Goal: Task Accomplishment & Management: Use online tool/utility

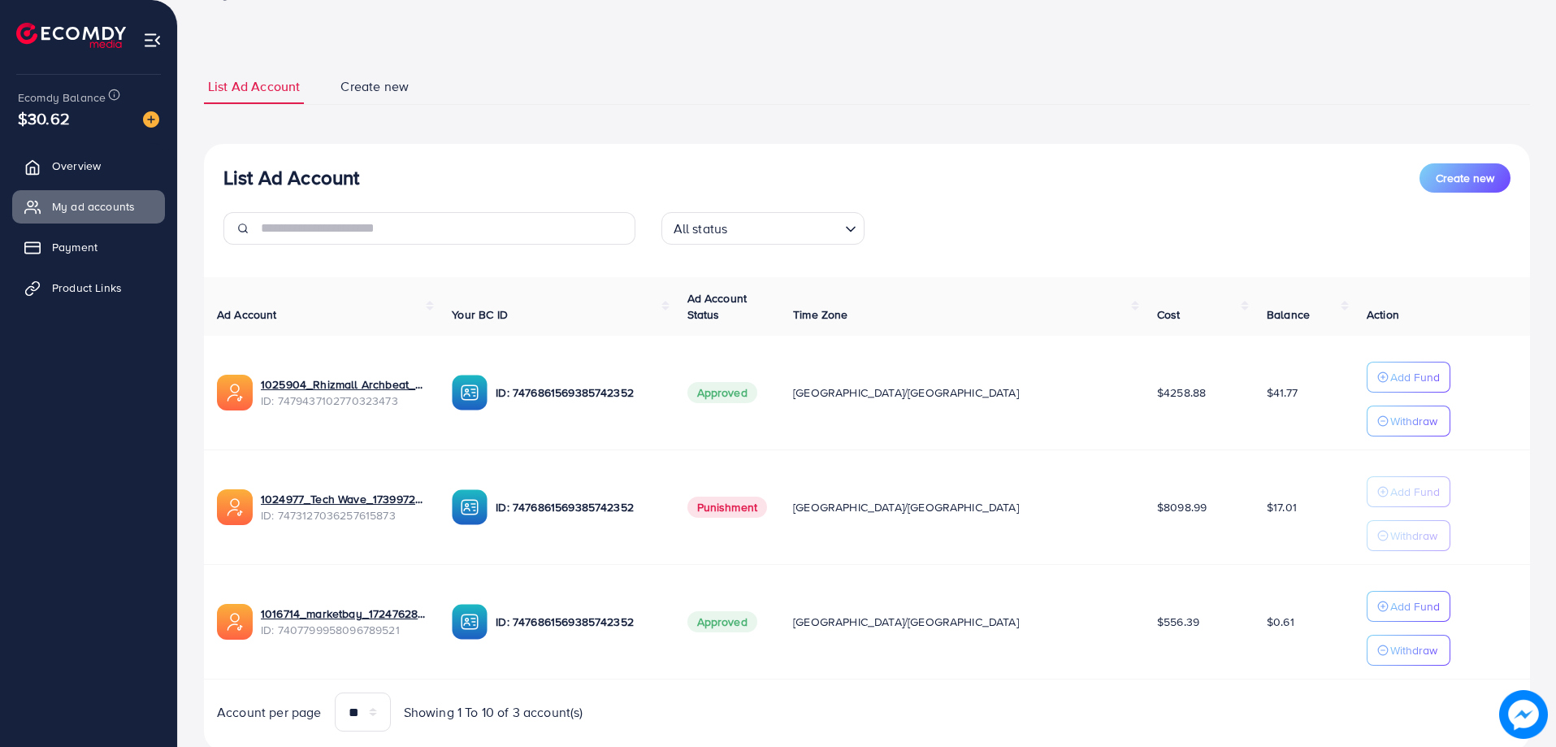
scroll to position [101, 0]
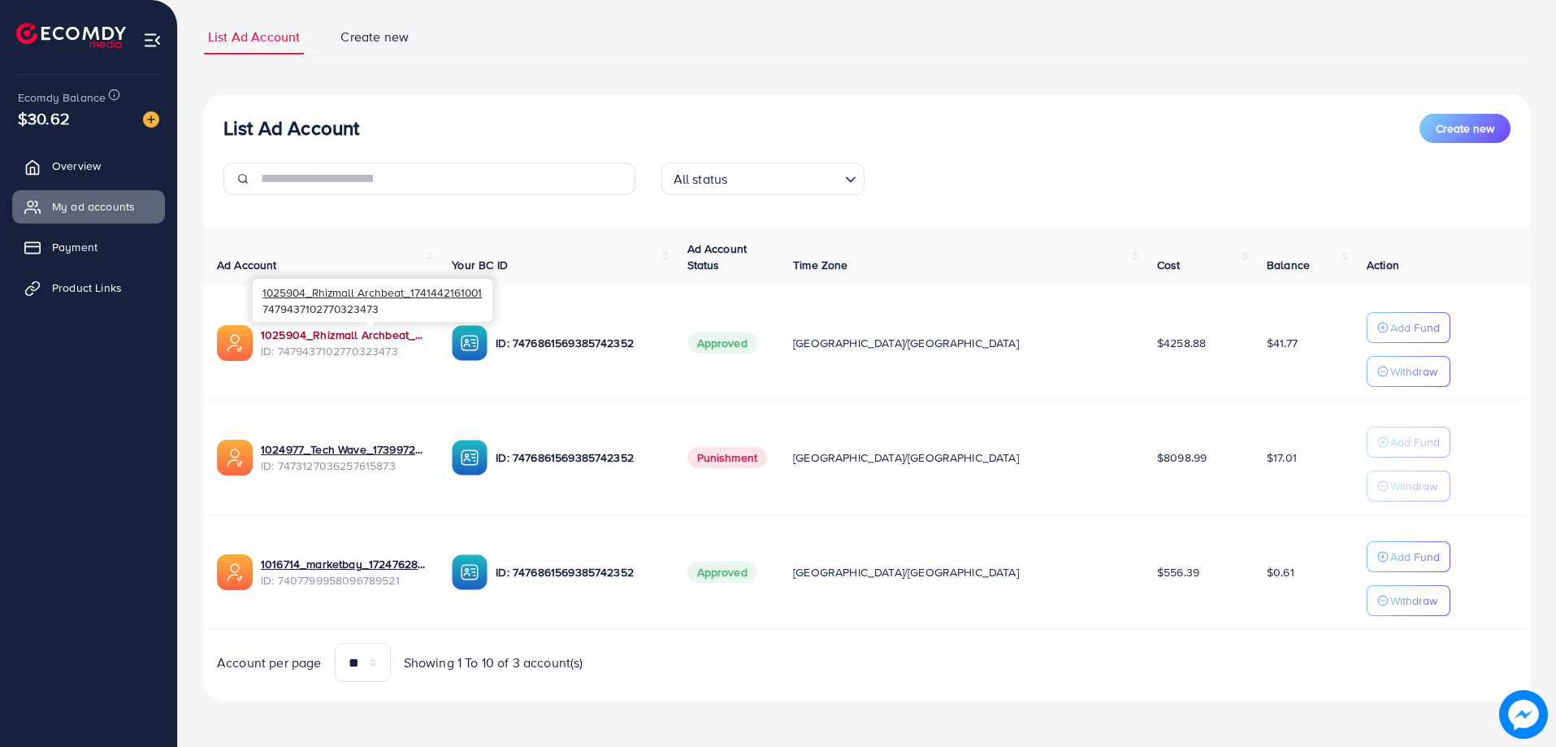
click at [424, 335] on link "1025904_Rhizmall Archbeat_1741442161001" at bounding box center [343, 335] width 165 height 16
click at [104, 291] on span "Product Links" at bounding box center [91, 288] width 70 height 16
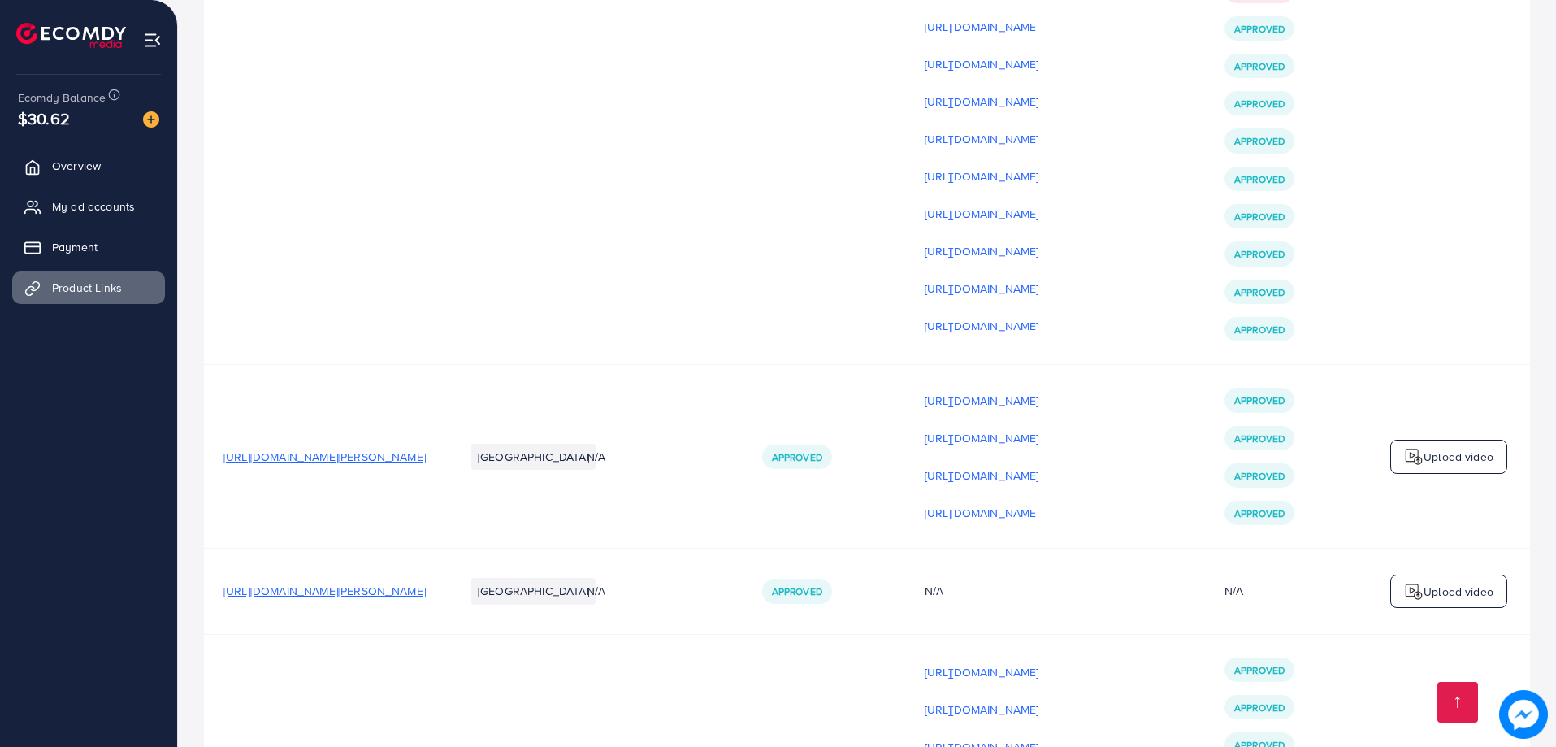
scroll to position [4957, 0]
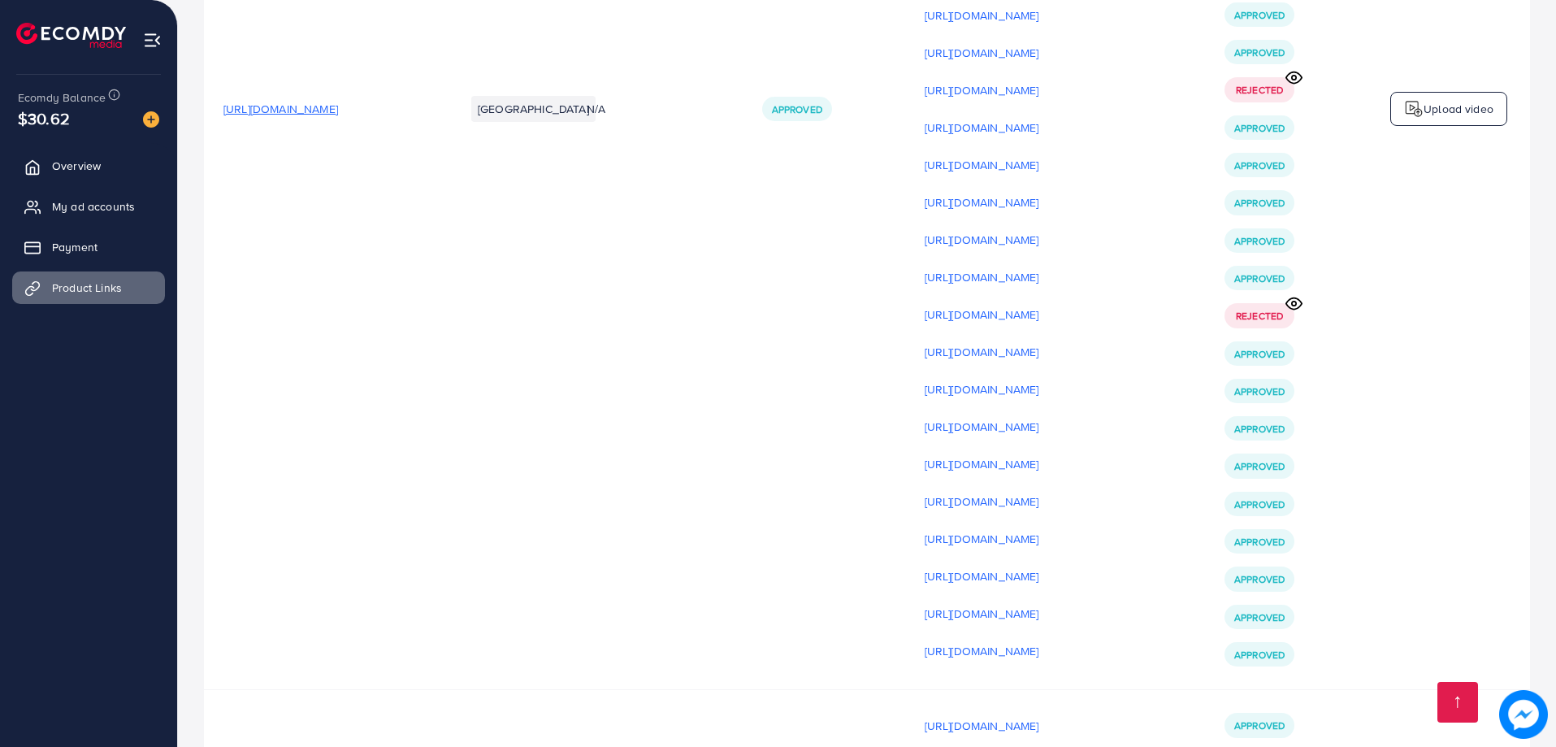
click at [373, 124] on td "[URL][DOMAIN_NAME]" at bounding box center [324, 109] width 241 height 1162
click at [338, 117] on span "[URL][DOMAIN_NAME]" at bounding box center [280, 109] width 115 height 16
click at [317, 117] on span "[URL][DOMAIN_NAME]" at bounding box center [280, 109] width 115 height 16
click at [1414, 102] on div "Upload video" at bounding box center [1448, 109] width 117 height 34
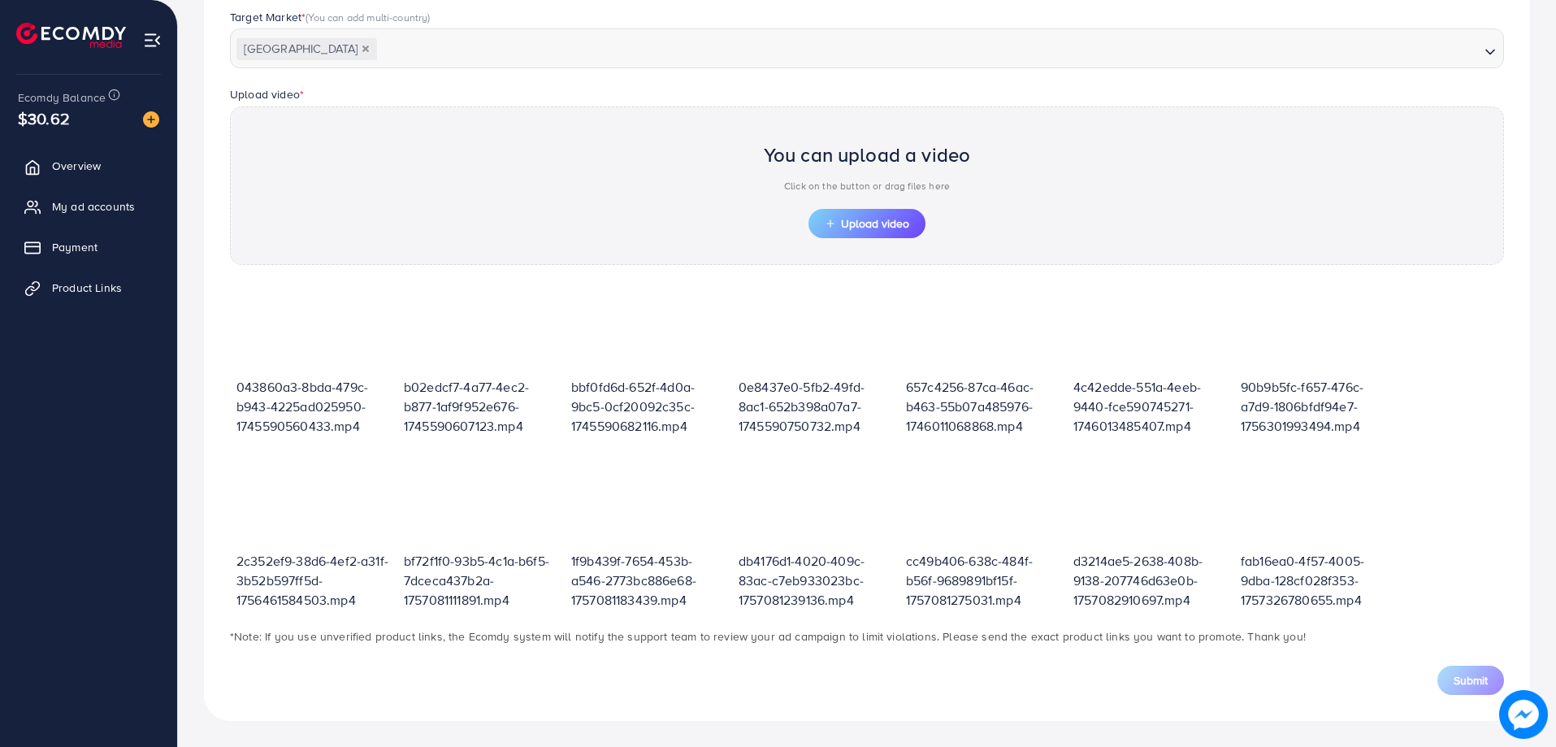
scroll to position [440, 0]
click at [866, 219] on span "Upload video" at bounding box center [867, 223] width 85 height 11
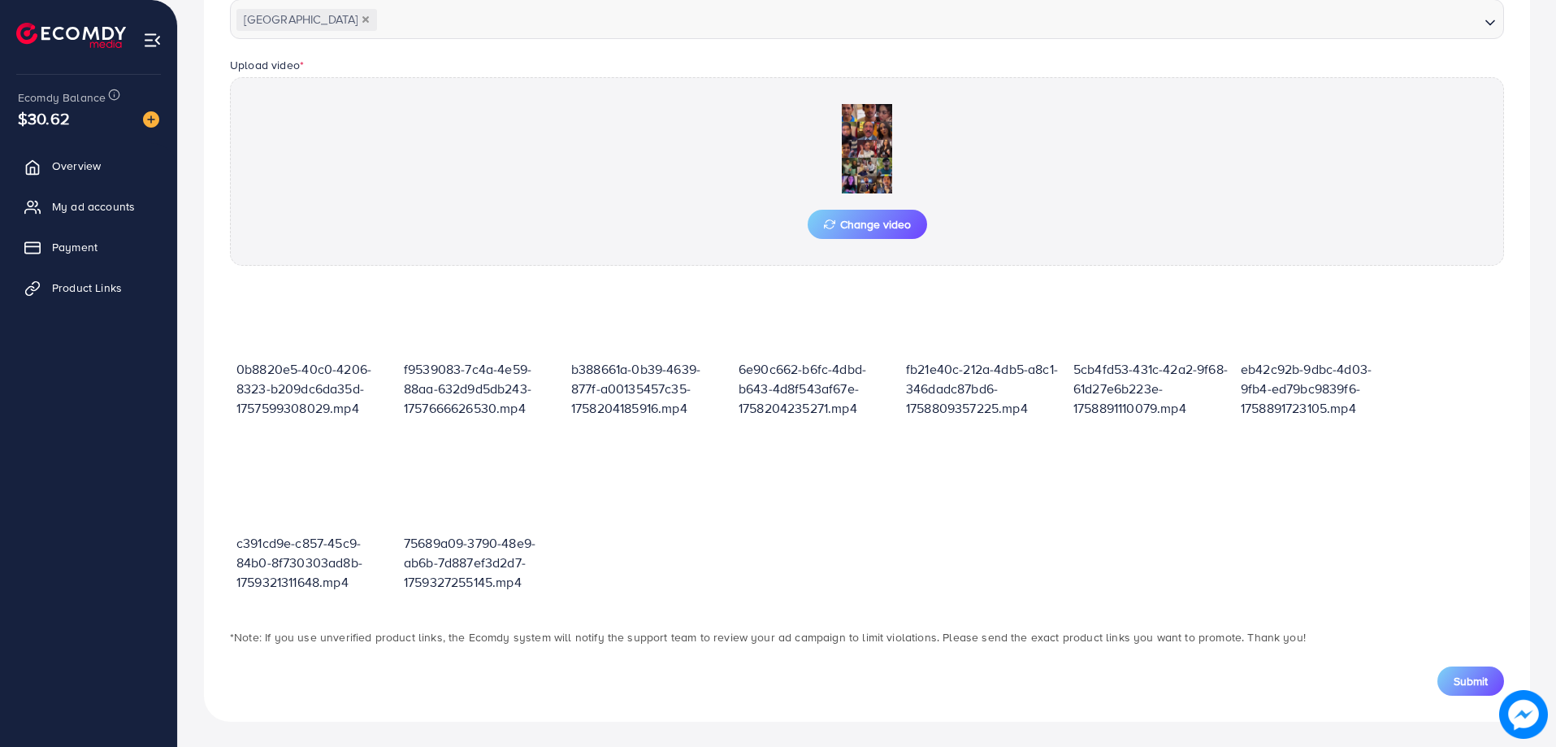
scroll to position [470, 0]
click at [1451, 674] on button "Submit" at bounding box center [1471, 680] width 67 height 29
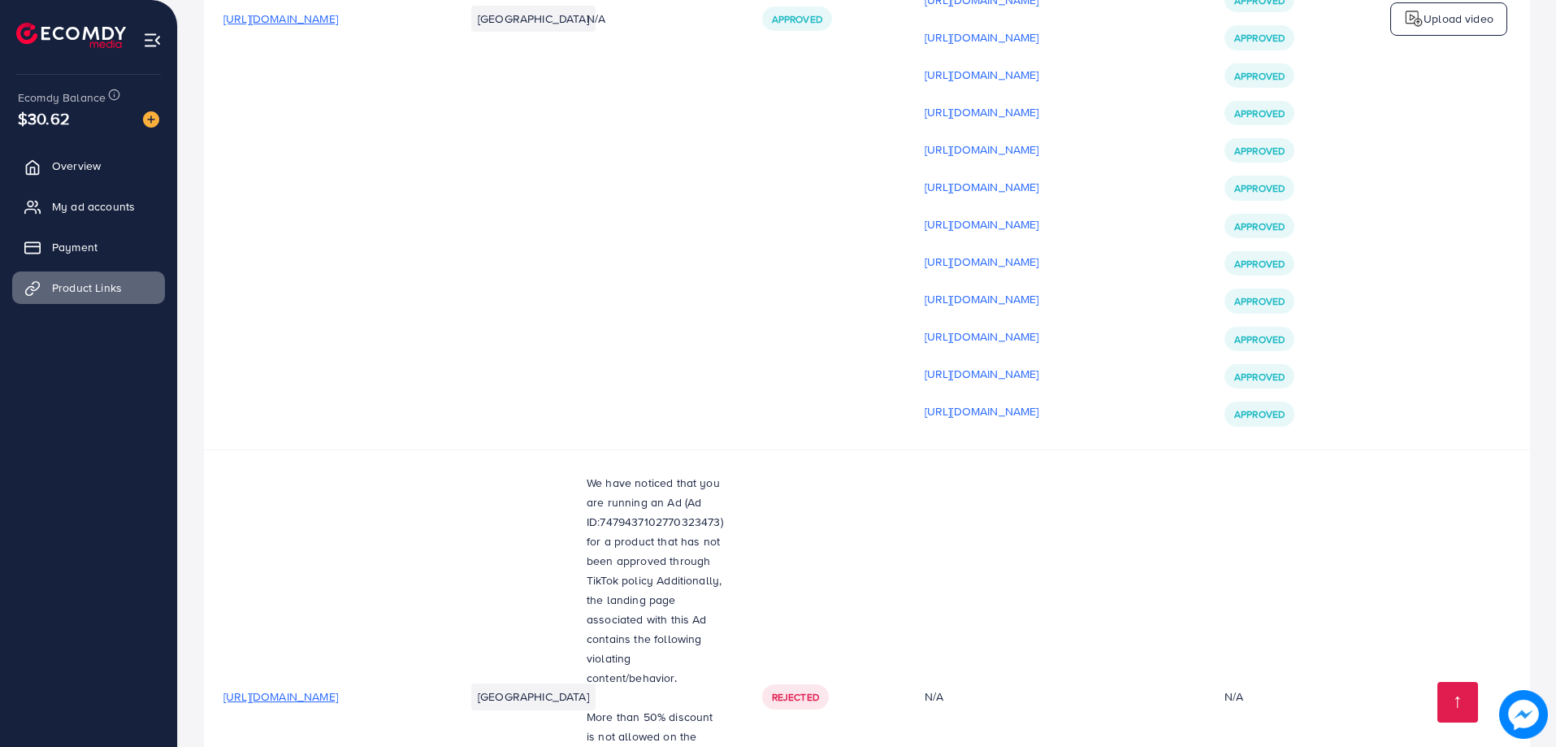
scroll to position [6501, 0]
